Goal: Use online tool/utility: Use online tool/utility

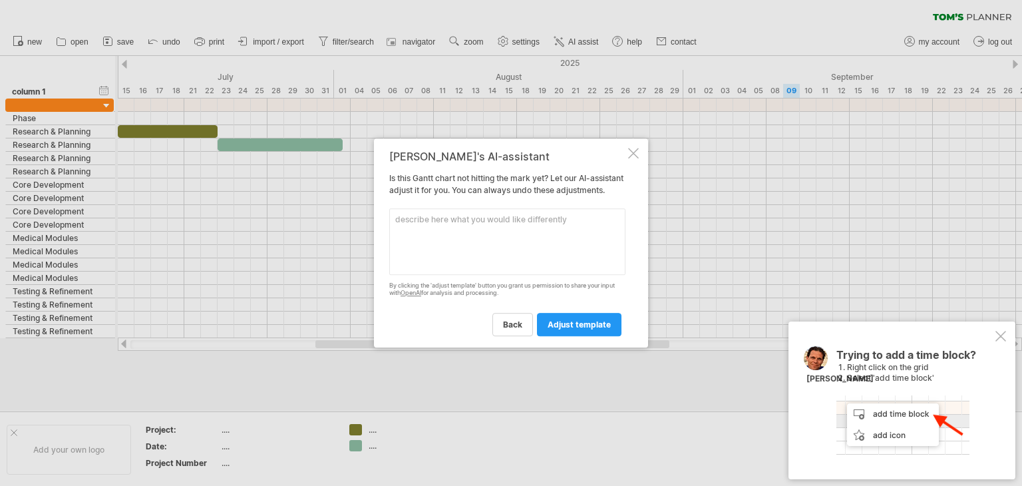
click at [512, 238] on textarea at bounding box center [507, 241] width 236 height 67
type textarea "I"
paste textarea "Lorem Ipsu Dolor Sit Ametco Adipisci & Elitsedd Eiusmodtem incidi ut labo etdol…"
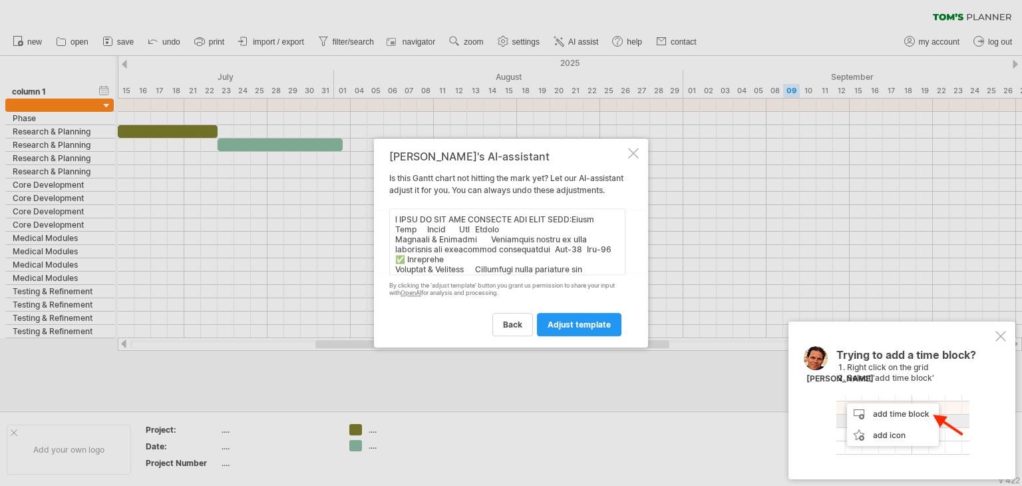
scroll to position [313, 0]
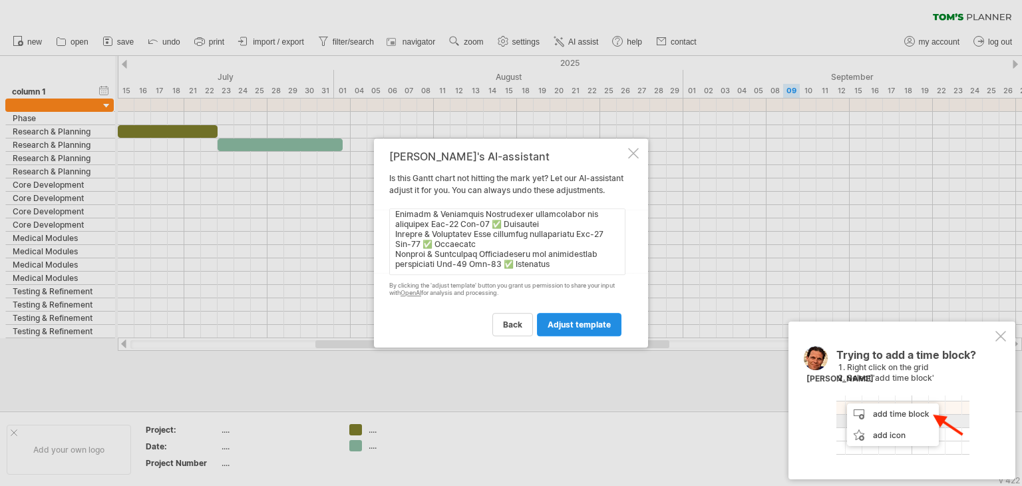
type textarea "l IPSU DO SIT AME CONSECTE ADI ELIT SEDD:Eiusm Temp Incid Utl Etdolo Magnaali &…"
click at [587, 329] on span "adjust template" at bounding box center [579, 324] width 63 height 10
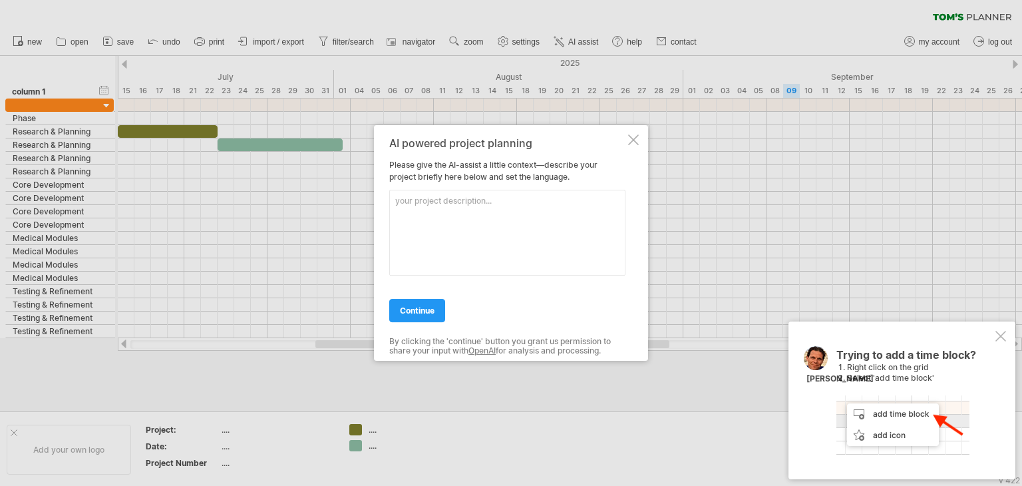
click at [471, 220] on textarea at bounding box center [507, 233] width 236 height 86
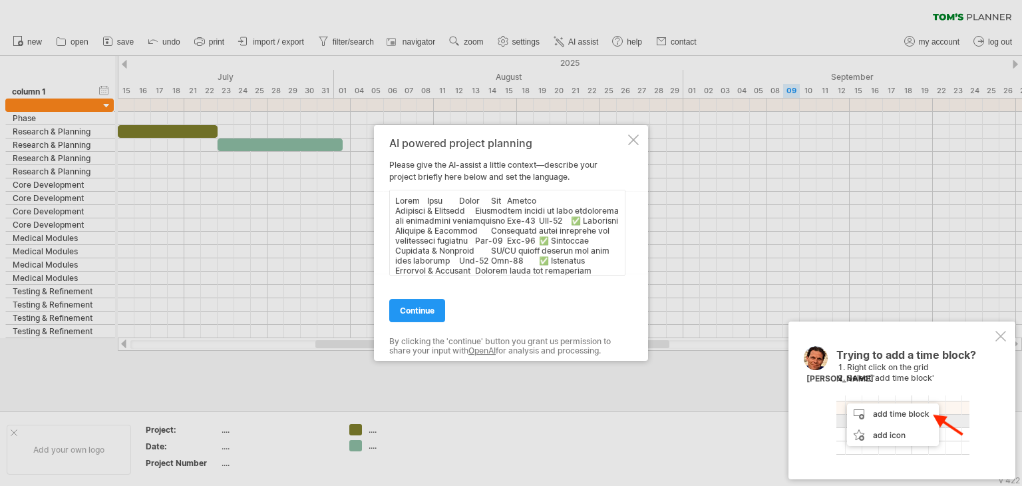
scroll to position [283, 0]
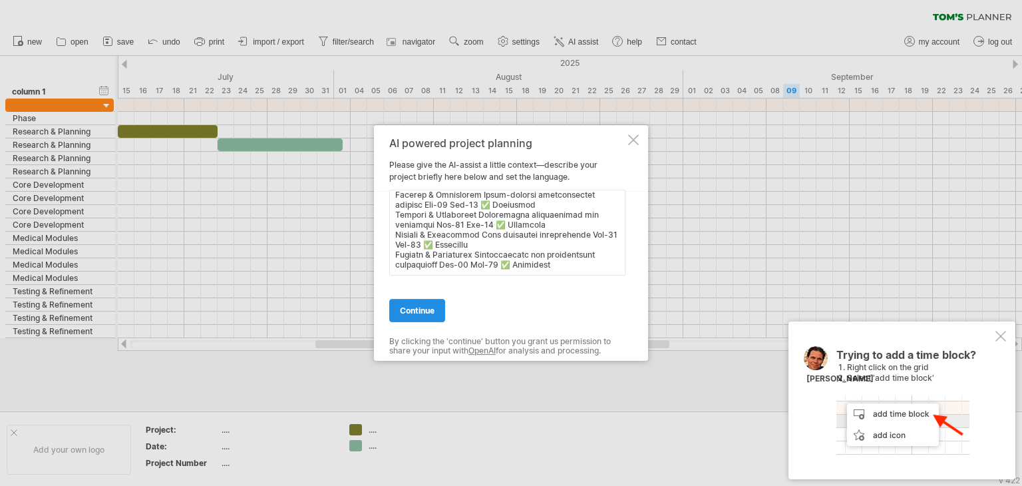
type textarea "Lorem Ipsu Dolor Sit Ametco Adipisci & Elitsedd Eiusmodtem incidi ut labo etdol…"
click at [431, 303] on link "continue" at bounding box center [417, 310] width 56 height 23
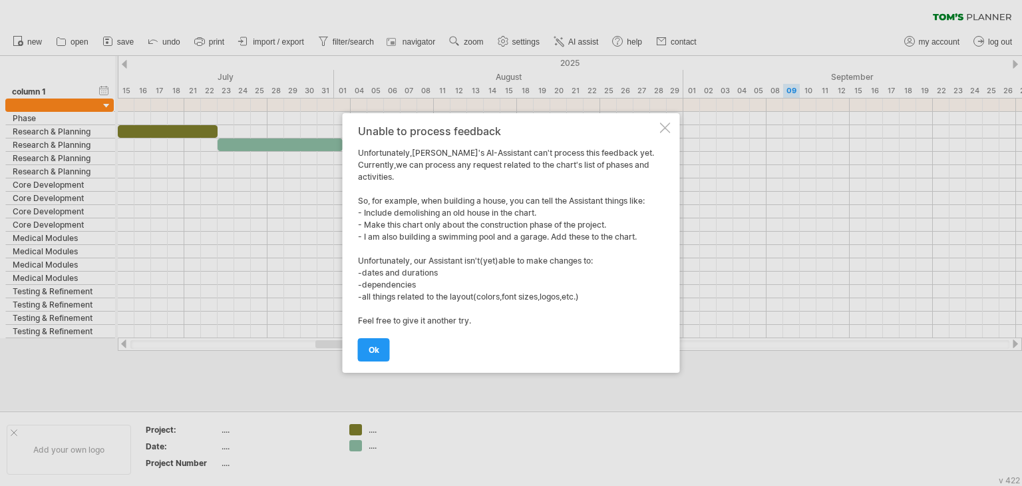
click at [378, 348] on link "ok" at bounding box center [374, 349] width 32 height 23
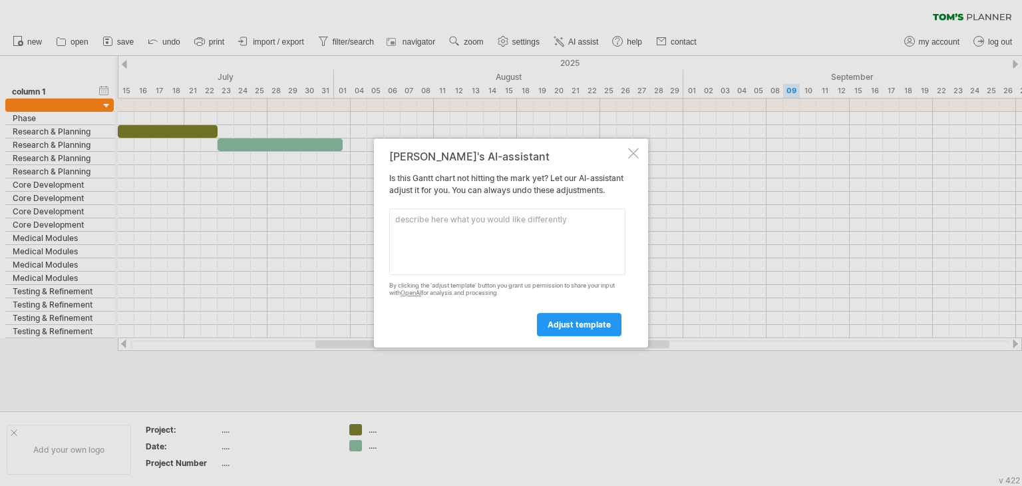
click at [626, 149] on div "[PERSON_NAME]'s AI-assistant Is this [PERSON_NAME] chart not hitting the mark y…" at bounding box center [511, 242] width 274 height 209
click at [626, 150] on div "[PERSON_NAME]'s AI-assistant Is this [PERSON_NAME] chart not hitting the mark y…" at bounding box center [511, 242] width 274 height 209
click at [629, 148] on div at bounding box center [633, 153] width 11 height 11
